Goal: Task Accomplishment & Management: Use online tool/utility

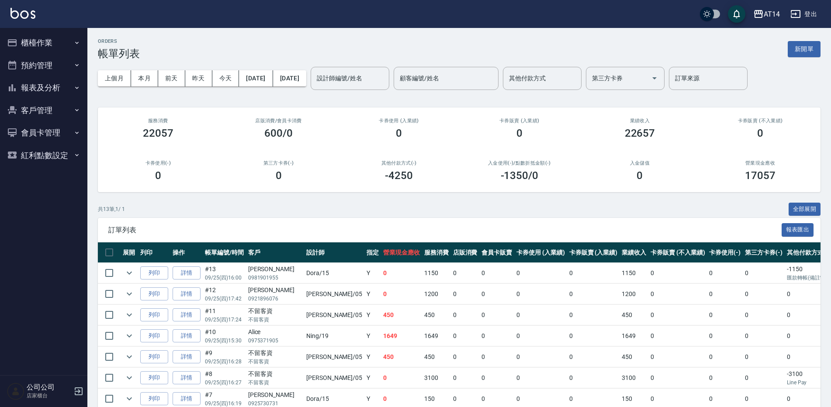
click at [456, 42] on div "ORDERS 帳單列表 新開單" at bounding box center [459, 48] width 722 height 21
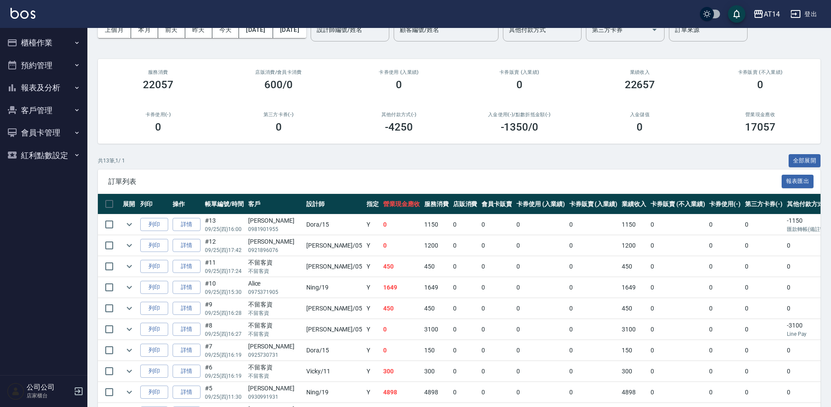
scroll to position [38, 0]
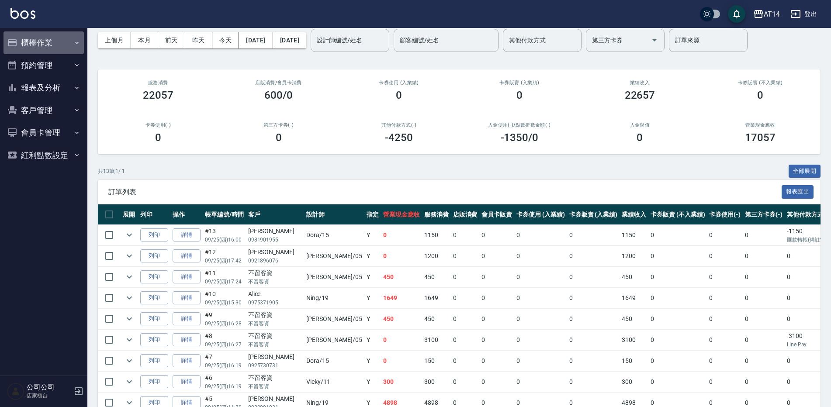
click at [54, 34] on button "櫃檯作業" at bounding box center [43, 42] width 80 height 23
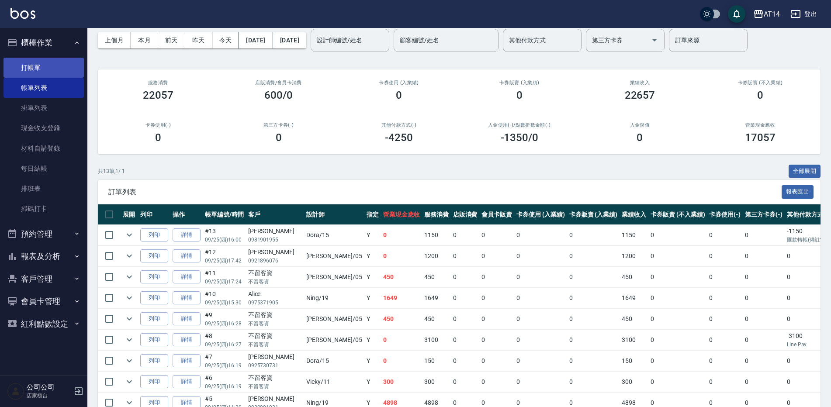
click at [63, 72] on link "打帳單" at bounding box center [43, 68] width 80 height 20
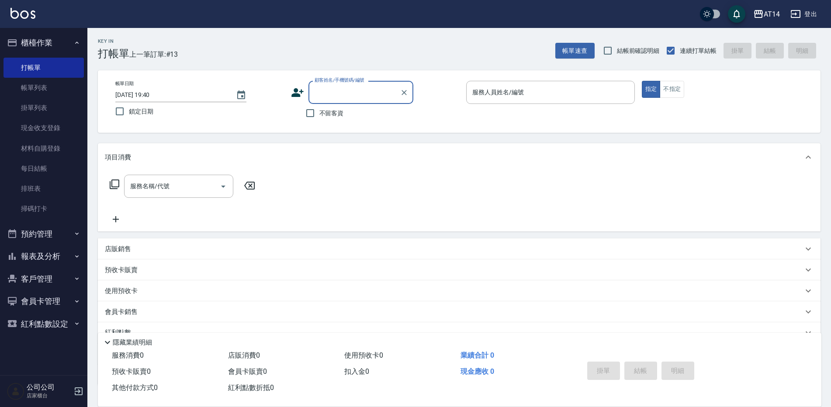
click at [339, 99] on input "顧客姓名/手機號碼/編號" at bounding box center [354, 92] width 84 height 15
type input "C"
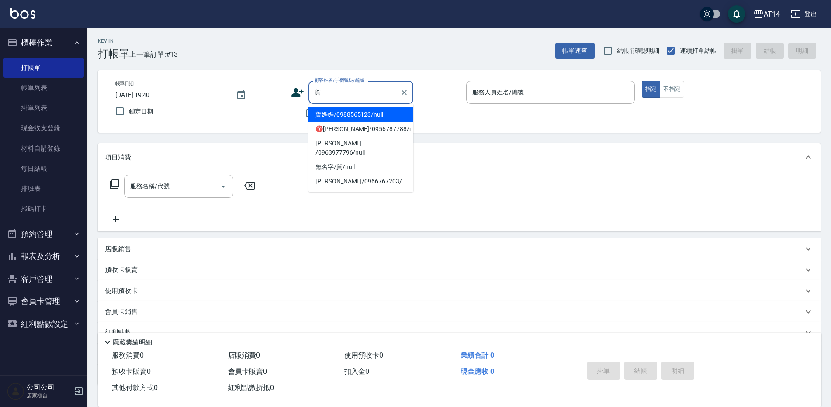
click at [361, 112] on li "賀媽媽/0988565123/null" at bounding box center [360, 114] width 105 height 14
type input "賀媽媽/0988565123/null"
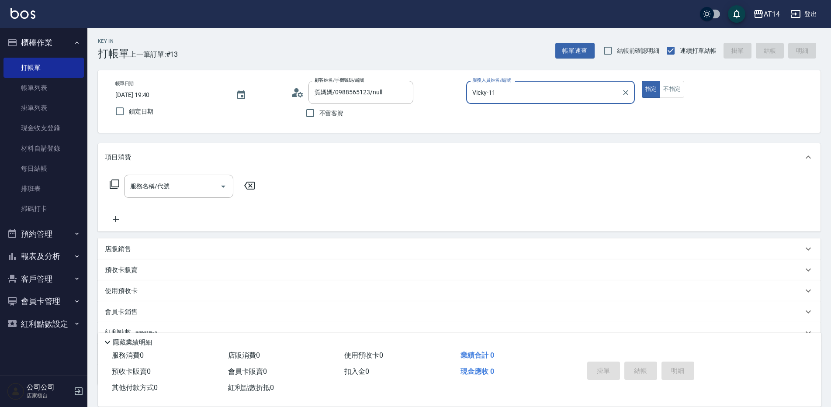
type input "Vicky-11"
click at [177, 287] on div "使用預收卡 x10" at bounding box center [454, 292] width 698 height 13
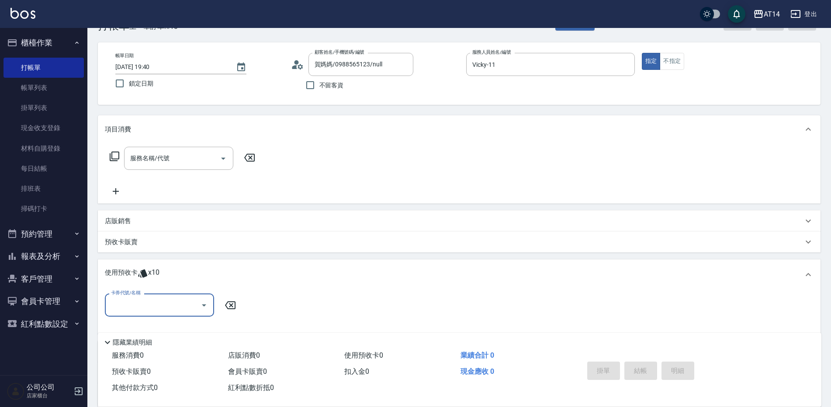
scroll to position [44, 0]
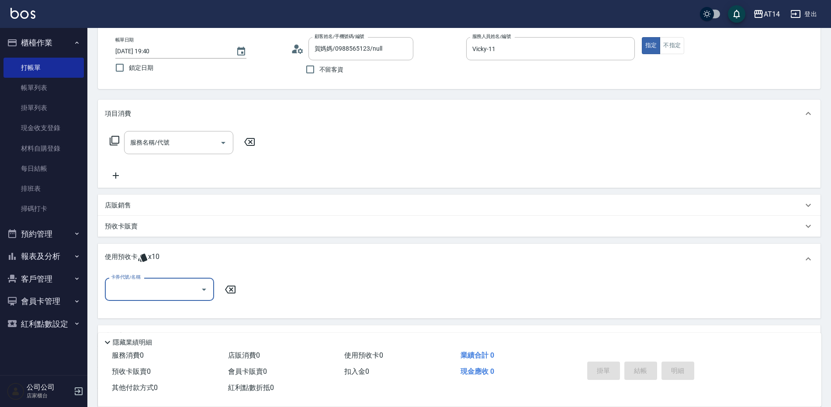
click at [159, 292] on input "卡券代號/名稱" at bounding box center [153, 289] width 88 height 15
click at [163, 307] on div "洗髮卡 剩餘3張" at bounding box center [159, 311] width 109 height 14
type input "洗髮卡"
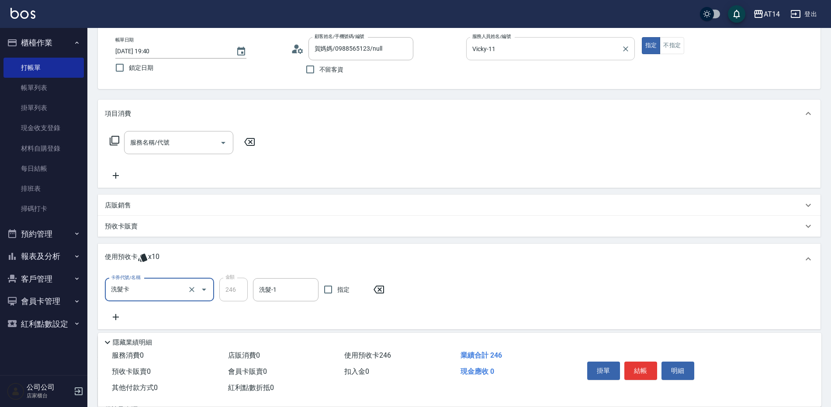
click at [610, 52] on input "Vicky-11" at bounding box center [544, 48] width 148 height 15
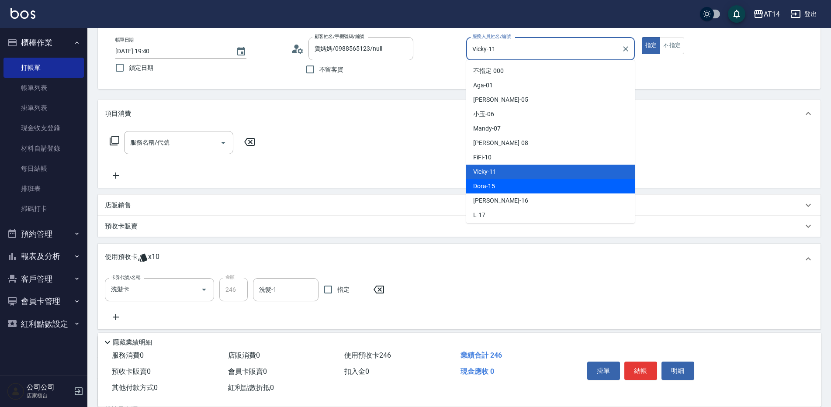
click at [522, 187] on div "Dora -15" at bounding box center [550, 186] width 169 height 14
type input "Dora-15"
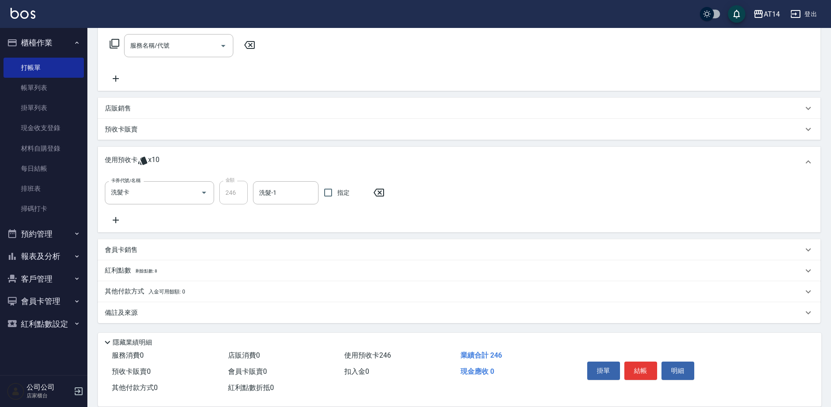
click at [282, 315] on div "備註及來源" at bounding box center [454, 312] width 698 height 9
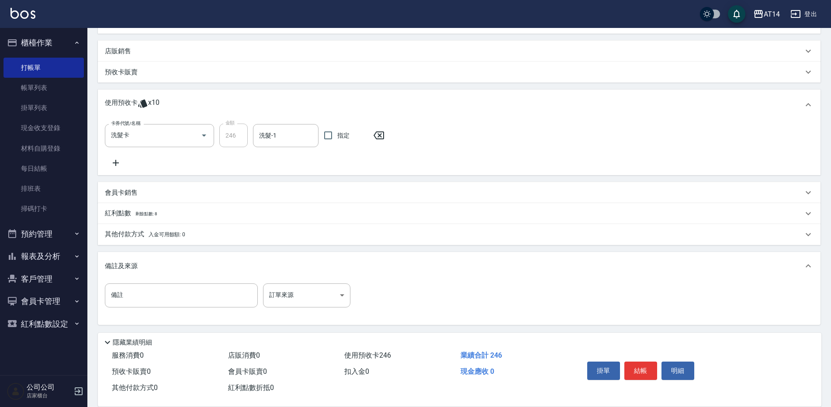
scroll to position [200, 0]
click at [320, 301] on body "AT14 登出 櫃檯作業 打帳單 帳單列表 掛單列表 現金收支登錄 材料自購登錄 每日結帳 排班表 掃碼打卡 預約管理 預約管理 單日預約紀錄 單週預約紀錄 …" at bounding box center [417, 103] width 835 height 607
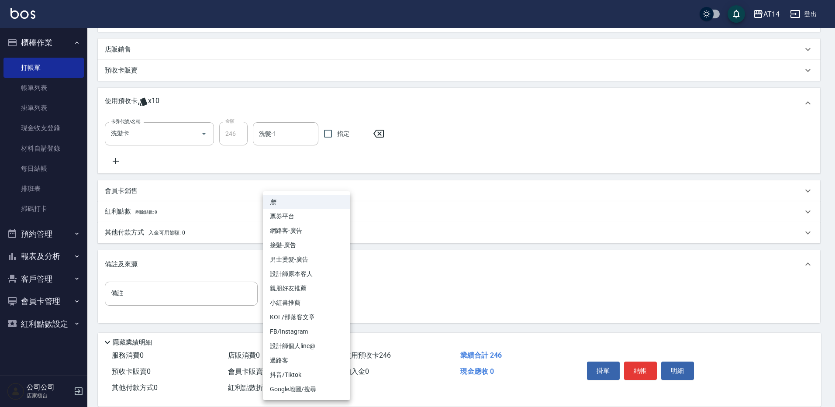
click at [325, 278] on li "設計師原本客人" at bounding box center [306, 274] width 87 height 14
type input "設計師原本客人"
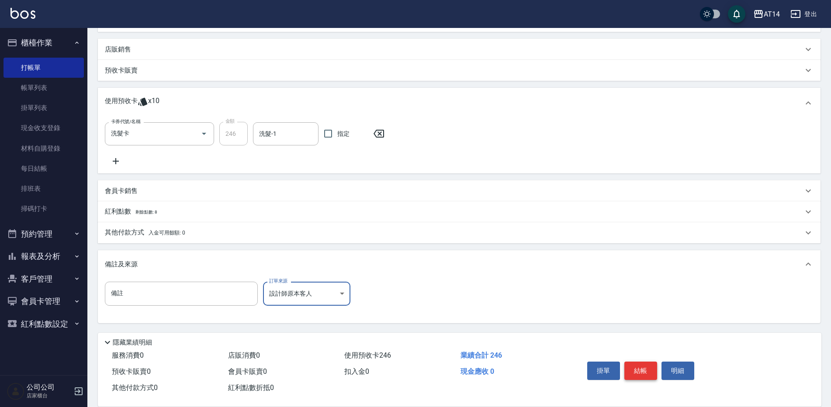
click at [642, 369] on button "結帳" at bounding box center [640, 371] width 33 height 18
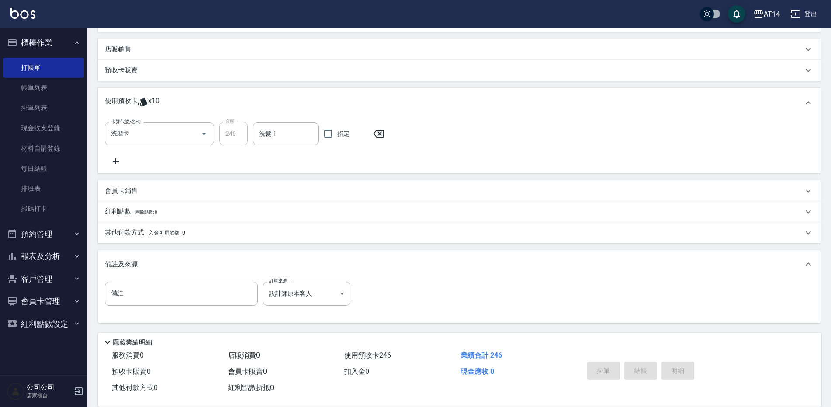
type input "[DATE] 19:52"
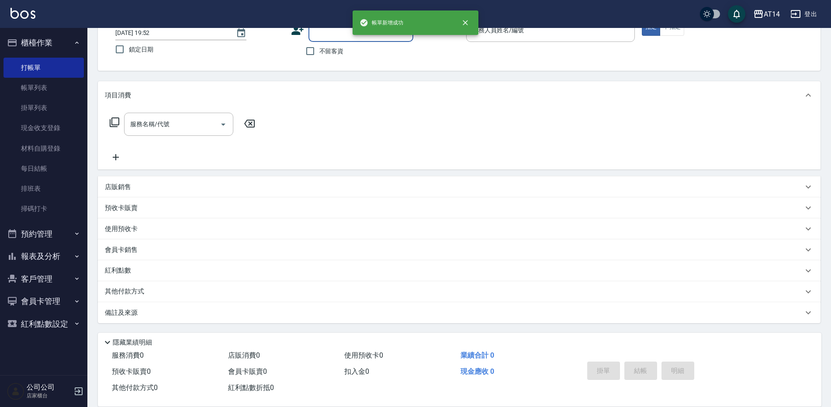
scroll to position [0, 0]
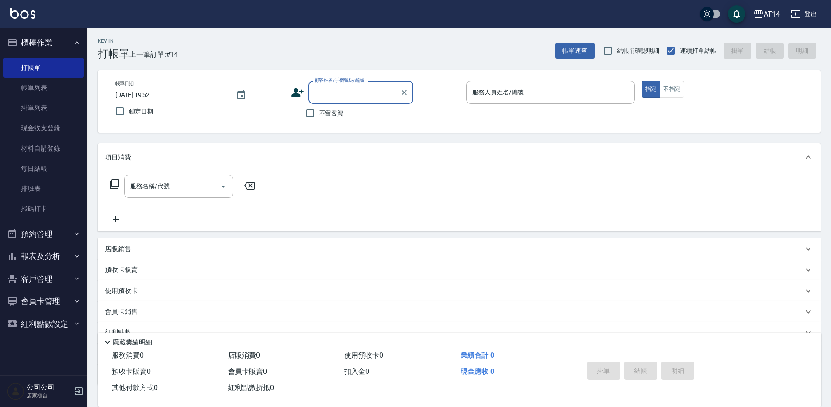
click at [59, 259] on button "報表及分析" at bounding box center [43, 256] width 80 height 23
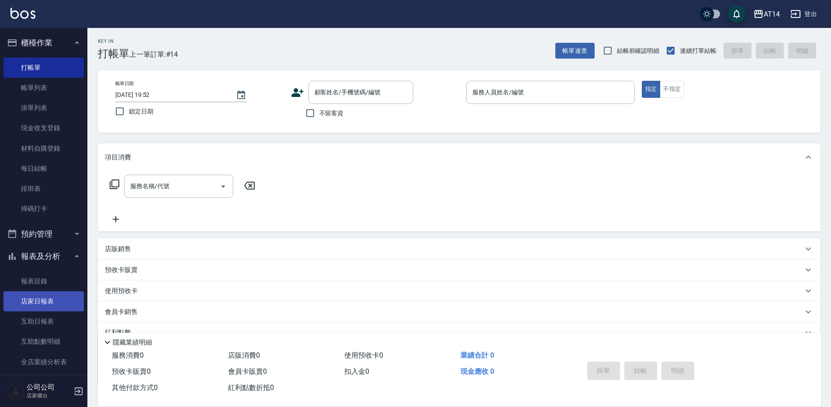
click at [46, 298] on link "店家日報表" at bounding box center [43, 301] width 80 height 20
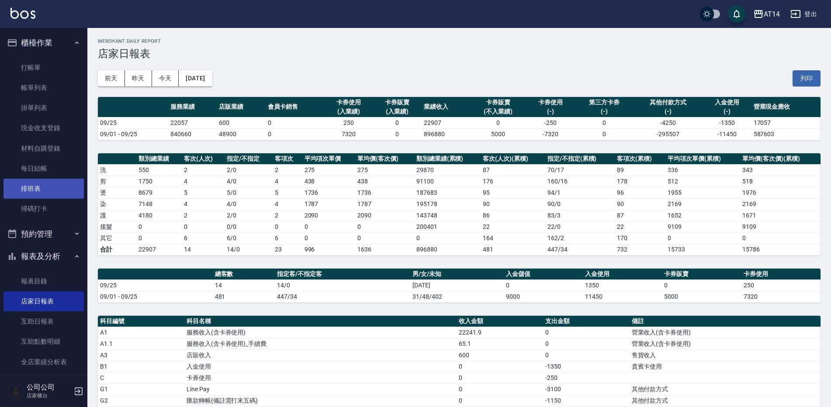
click at [60, 195] on link "排班表" at bounding box center [43, 189] width 80 height 20
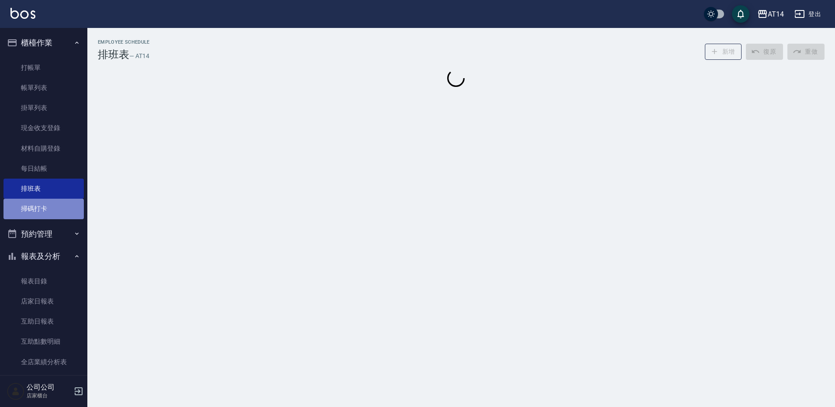
click at [57, 208] on link "掃碼打卡" at bounding box center [43, 209] width 80 height 20
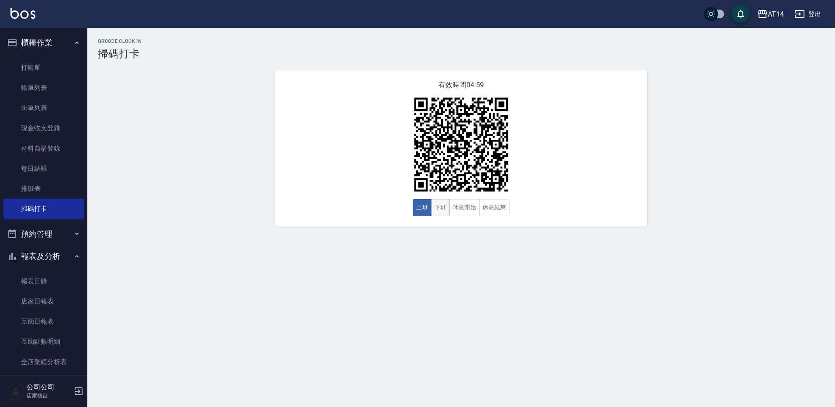
click at [448, 210] on button "下班" at bounding box center [440, 207] width 19 height 17
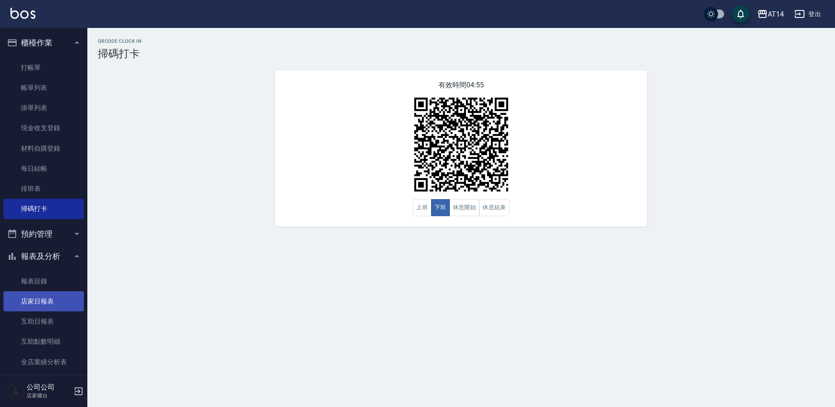
click at [27, 310] on link "店家日報表" at bounding box center [43, 301] width 80 height 20
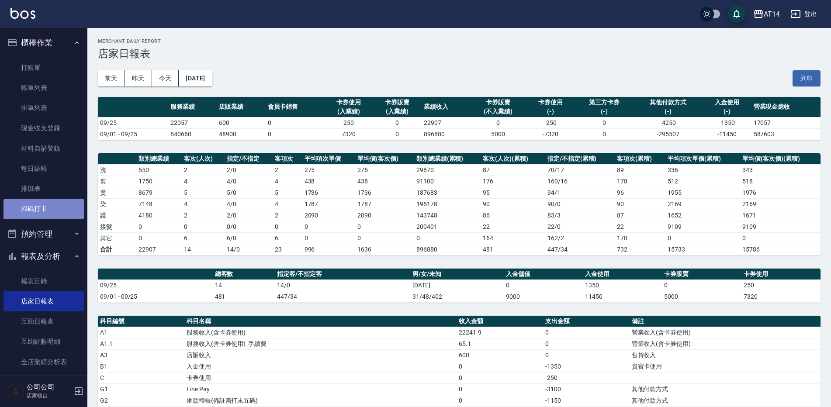
click at [67, 209] on link "掃碼打卡" at bounding box center [43, 209] width 80 height 20
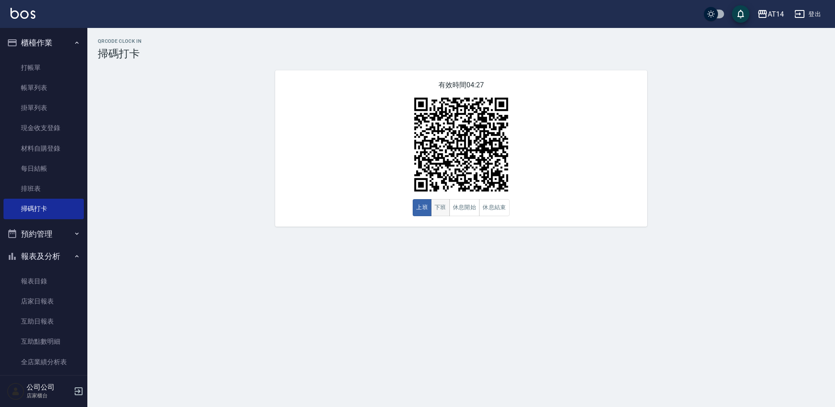
click at [442, 212] on button "下班" at bounding box center [440, 207] width 19 height 17
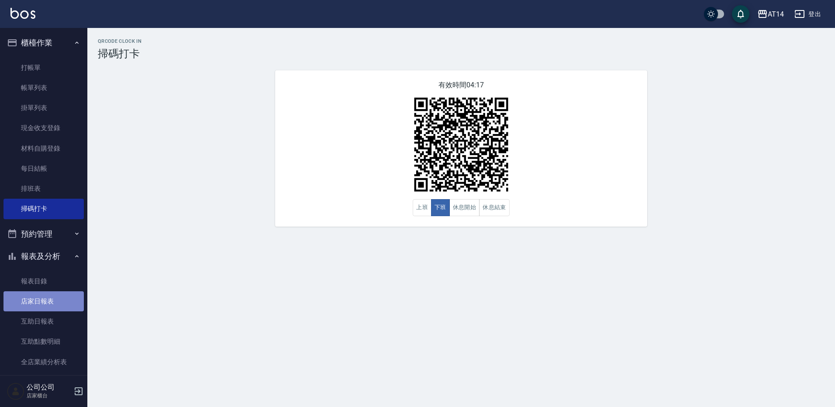
click at [57, 302] on link "店家日報表" at bounding box center [43, 301] width 80 height 20
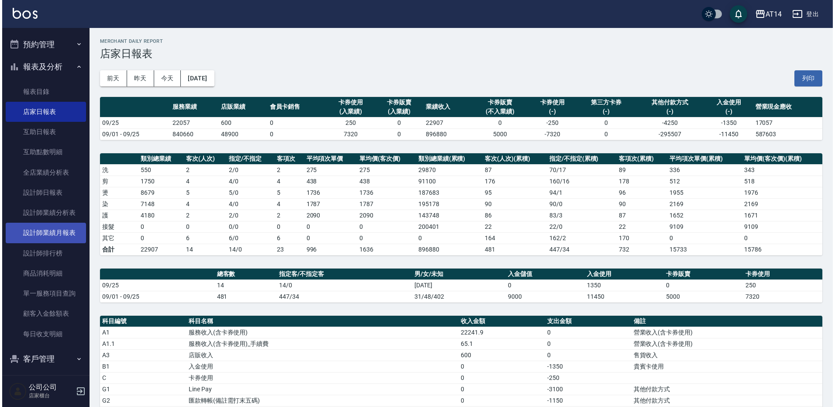
scroll to position [240, 0]
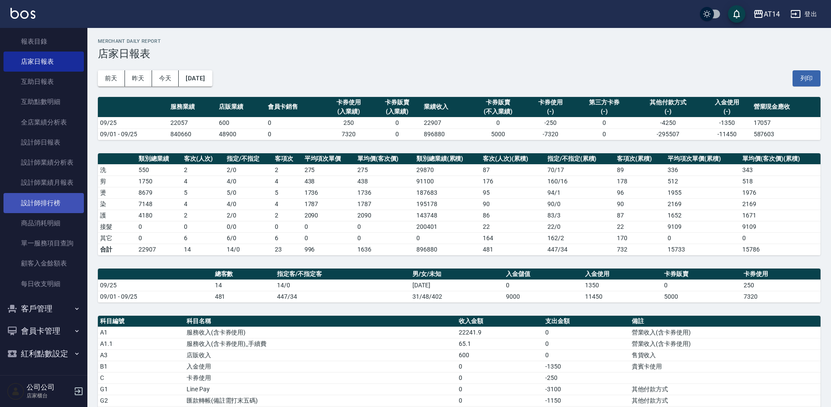
click at [66, 209] on link "設計師排行榜" at bounding box center [43, 203] width 80 height 20
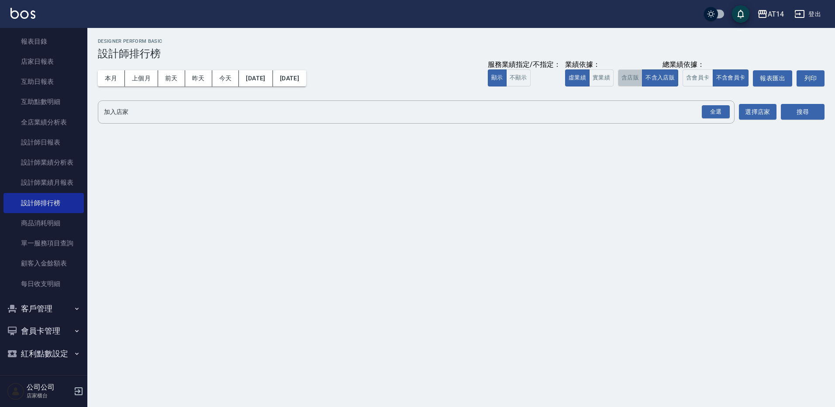
click at [626, 78] on button "含店販" at bounding box center [630, 77] width 24 height 17
drag, startPoint x: 597, startPoint y: 81, endPoint x: 617, endPoint y: 80, distance: 19.7
click at [599, 80] on button "實業績" at bounding box center [601, 77] width 24 height 17
drag, startPoint x: 674, startPoint y: 84, endPoint x: 693, endPoint y: 78, distance: 19.8
click at [674, 83] on button "不含入店販" at bounding box center [660, 77] width 36 height 17
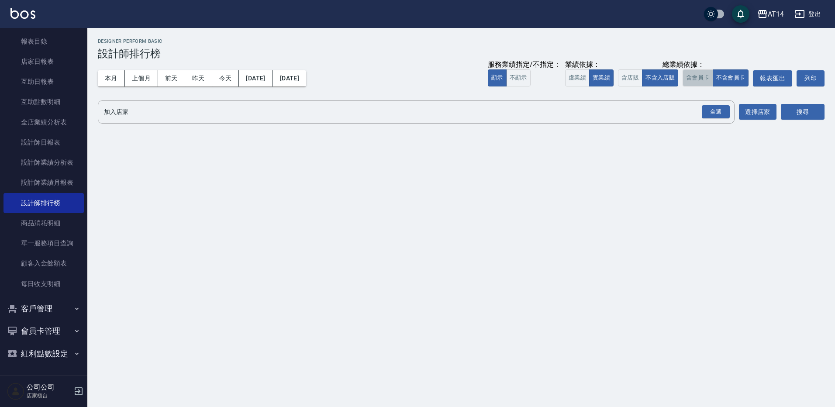
click at [700, 78] on button "含會員卡" at bounding box center [698, 77] width 31 height 17
click at [638, 78] on button "含店販" at bounding box center [630, 77] width 24 height 17
click at [732, 111] on div "全選 加入店家" at bounding box center [416, 111] width 637 height 23
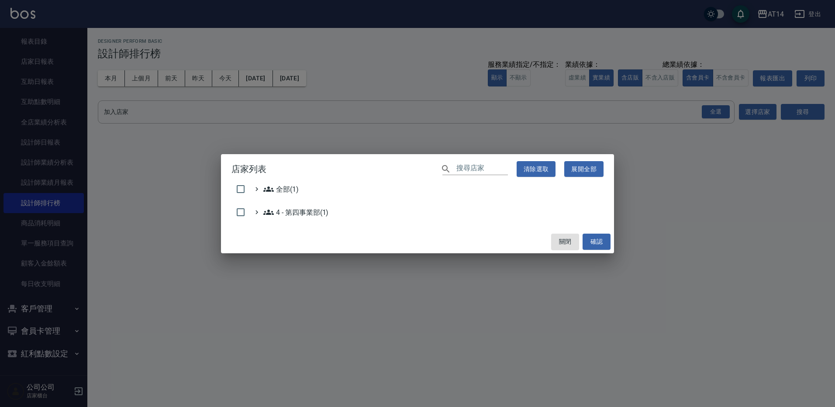
drag, startPoint x: 721, startPoint y: 111, endPoint x: 770, endPoint y: 107, distance: 49.6
click at [721, 111] on div "店家列表 ​ 清除選取 展開全部 全部(1) 4 - 第四事業部(1) 關閉 確認" at bounding box center [417, 203] width 835 height 407
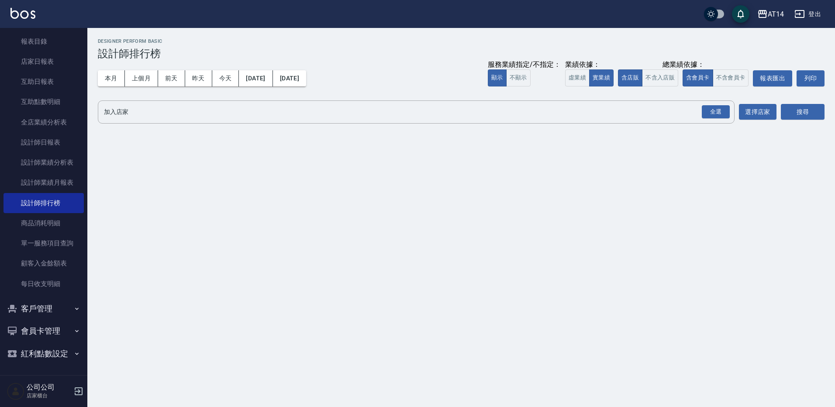
click at [780, 107] on div "加入店家 全選 加入店家 選擇店家 搜尋" at bounding box center [461, 111] width 727 height 23
drag, startPoint x: 719, startPoint y: 112, endPoint x: 743, endPoint y: 112, distance: 24.0
click at [719, 112] on div "全選" at bounding box center [716, 112] width 28 height 14
click at [807, 115] on button "搜尋" at bounding box center [803, 112] width 44 height 16
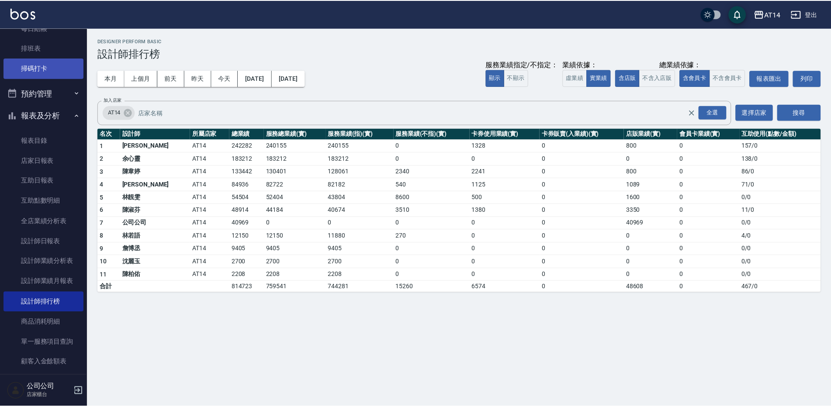
scroll to position [109, 0]
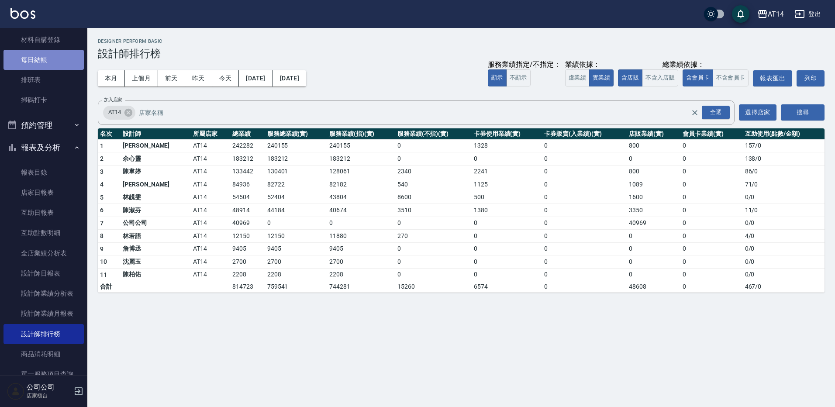
click at [51, 62] on link "每日結帳" at bounding box center [43, 60] width 80 height 20
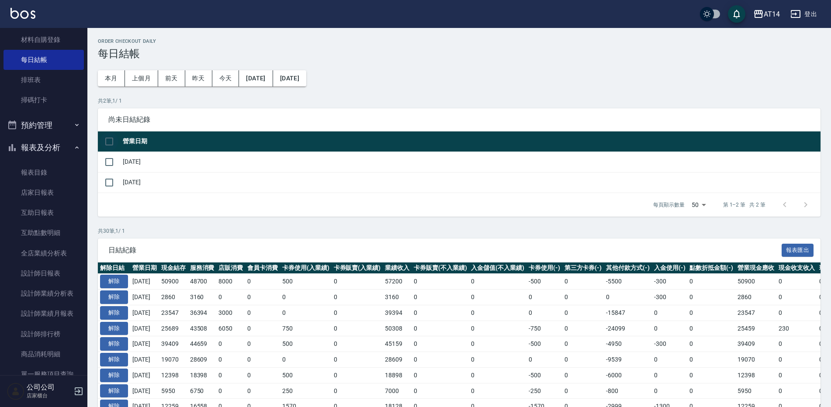
click at [111, 146] on input "checkbox" at bounding box center [109, 141] width 18 height 18
checkbox input "true"
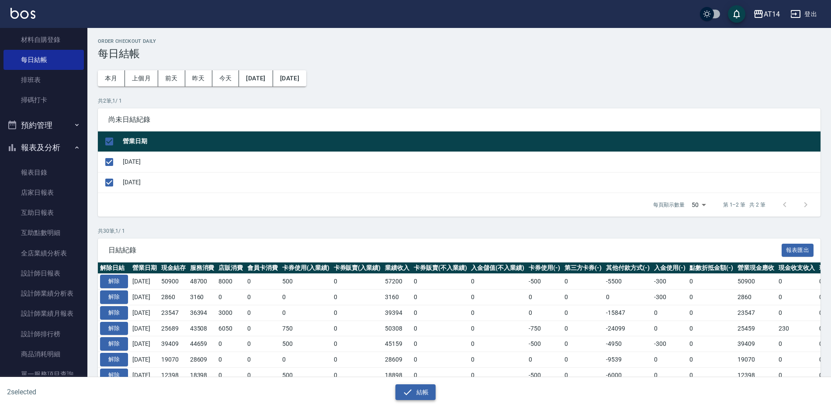
click at [400, 395] on button "結帳" at bounding box center [415, 392] width 41 height 16
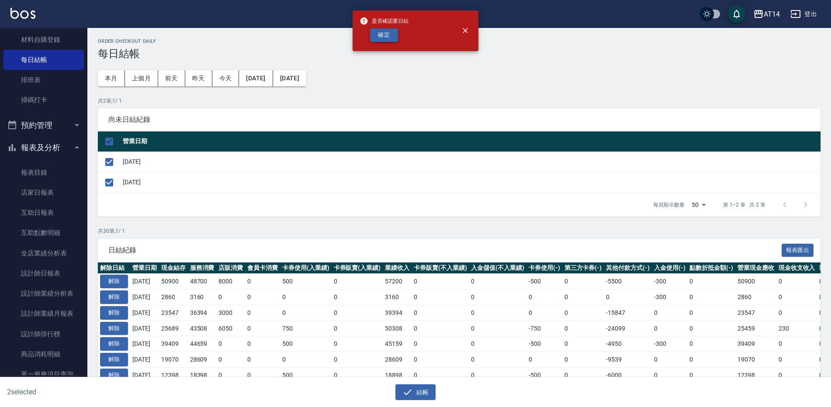
click at [384, 33] on button "確定" at bounding box center [384, 35] width 28 height 14
